Goal: Task Accomplishment & Management: Manage account settings

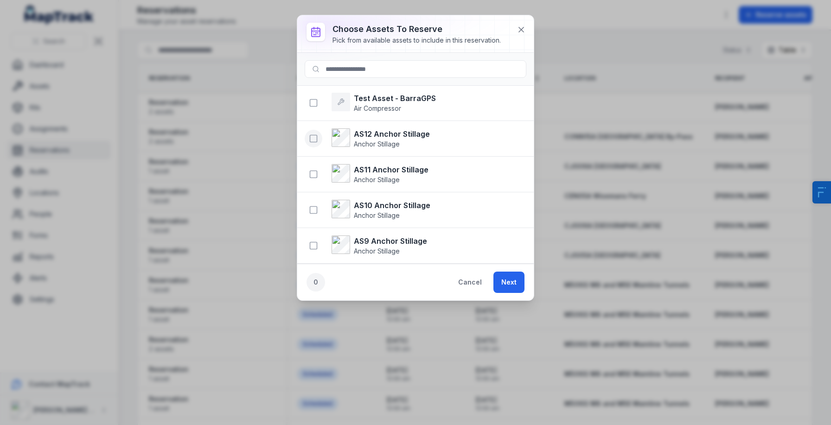
click at [315, 138] on icon "button" at bounding box center [313, 138] width 9 height 9
click at [514, 278] on button "Next" at bounding box center [508, 282] width 31 height 21
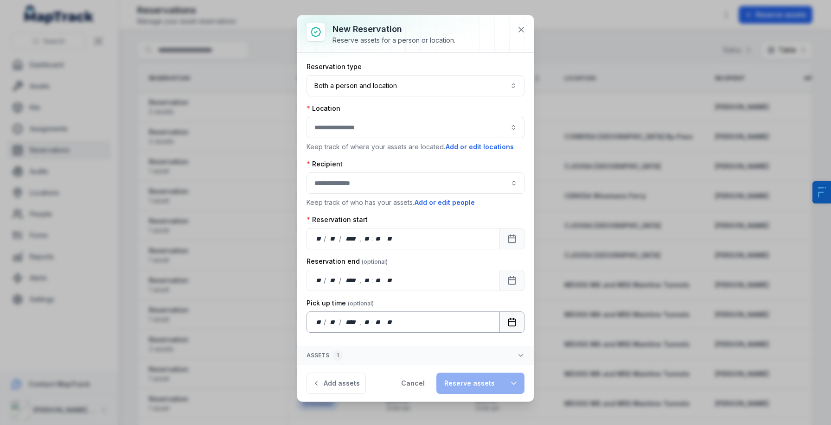
click at [505, 326] on button "Calendar" at bounding box center [511, 322] width 25 height 21
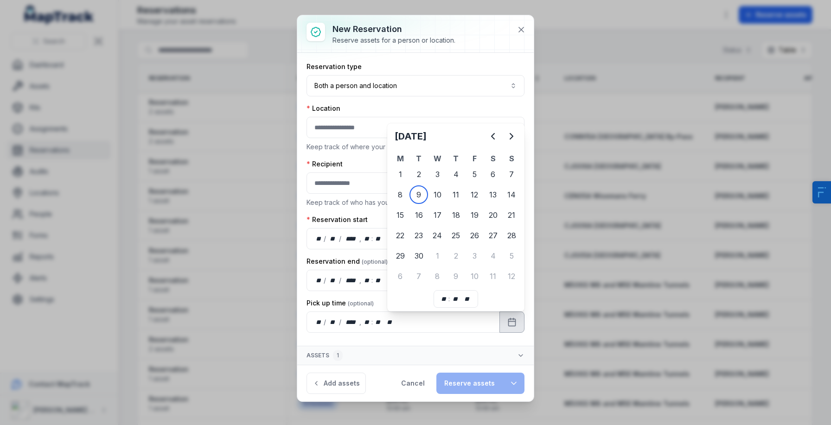
click at [462, 43] on div "New reservation Reserve assets for a person or location." at bounding box center [401, 34] width 138 height 22
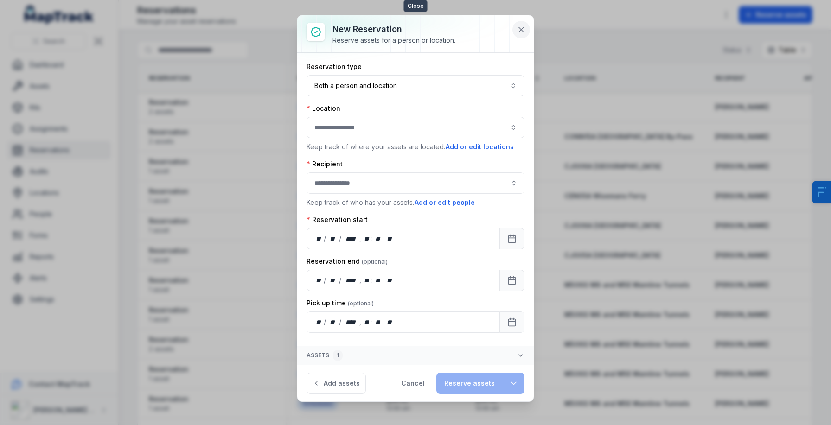
click at [521, 26] on icon at bounding box center [521, 29] width 9 height 9
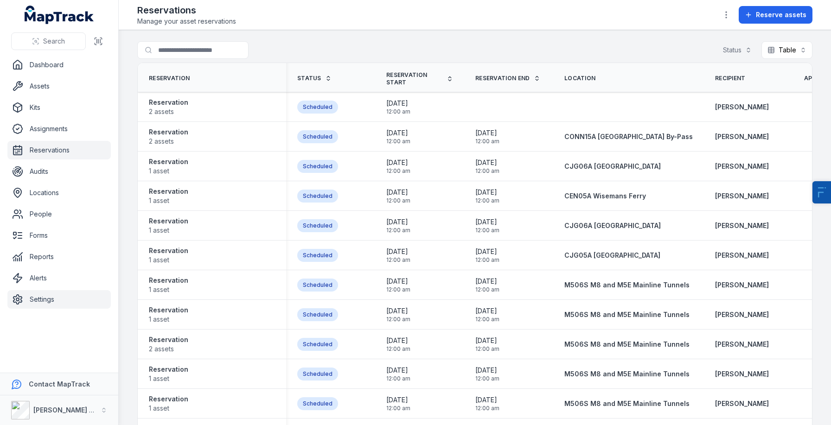
click at [36, 307] on link "Settings" at bounding box center [58, 299] width 103 height 19
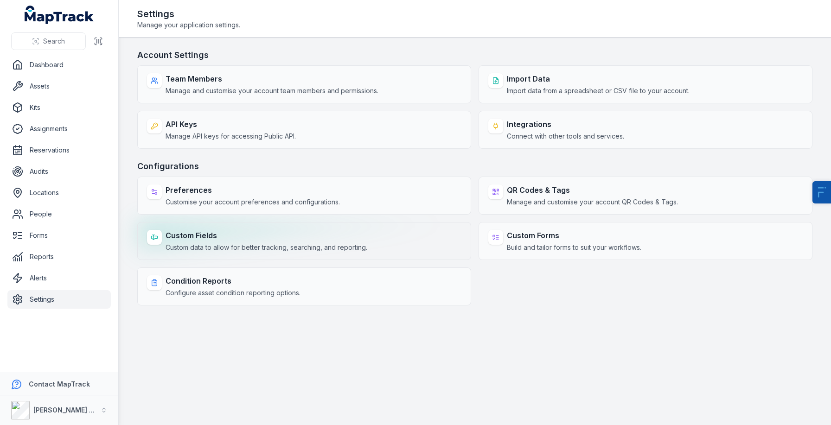
click at [214, 240] on strong "Custom Fields" at bounding box center [267, 235] width 202 height 11
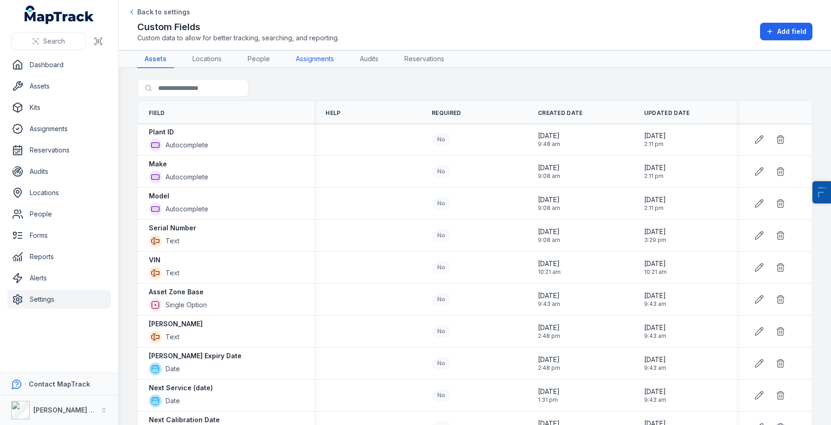
click at [303, 63] on link "Assignments" at bounding box center [314, 60] width 53 height 18
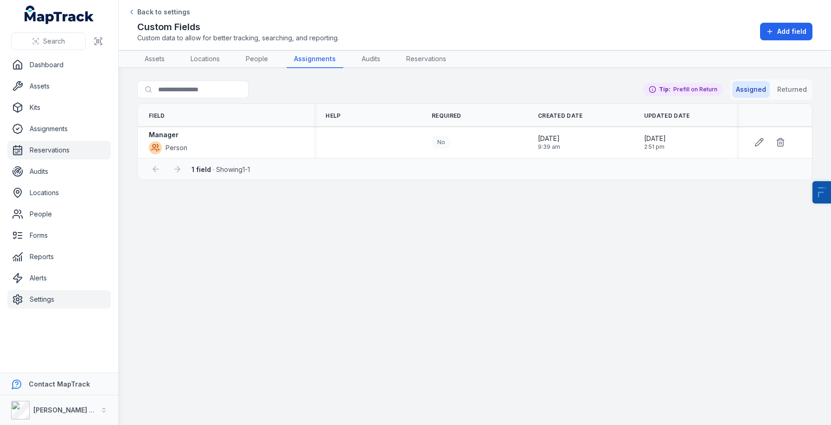
click at [96, 156] on link "Reservations" at bounding box center [58, 150] width 103 height 19
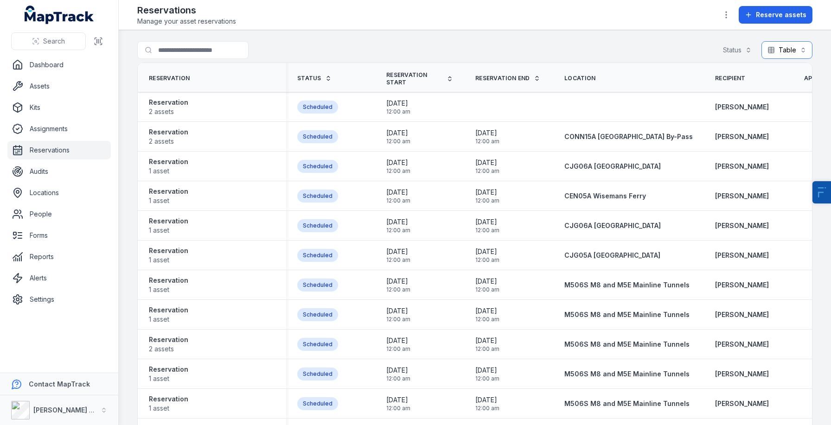
click at [783, 49] on button "Table *****" at bounding box center [786, 50] width 51 height 18
click at [774, 87] on span "Calendar" at bounding box center [786, 90] width 28 height 9
